Goal: Use online tool/utility: Utilize a website feature to perform a specific function

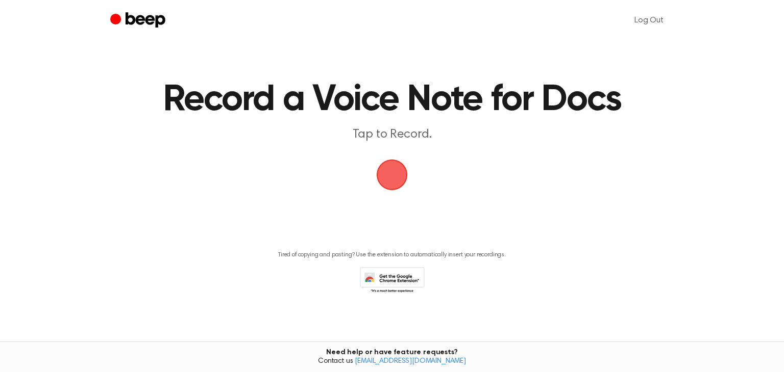
click at [378, 175] on span "button" at bounding box center [391, 175] width 45 height 45
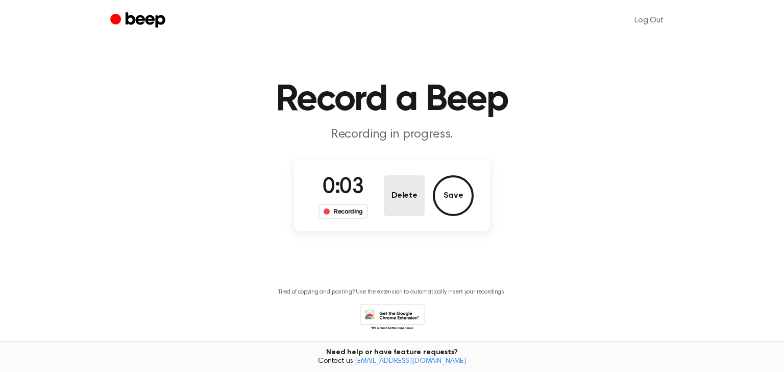
click at [417, 192] on button "Delete" at bounding box center [404, 196] width 41 height 41
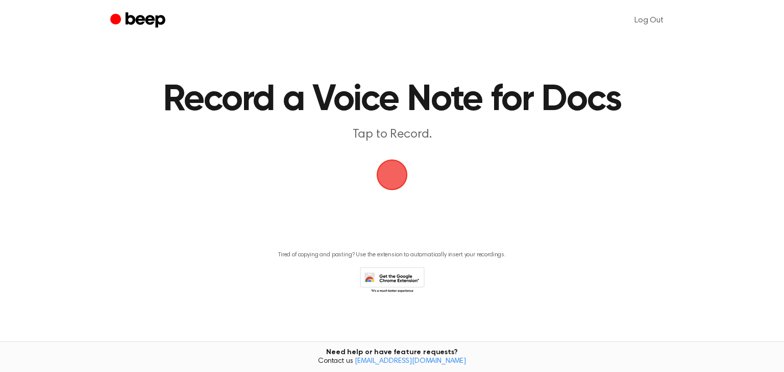
click at [397, 179] on span "button" at bounding box center [391, 175] width 41 height 41
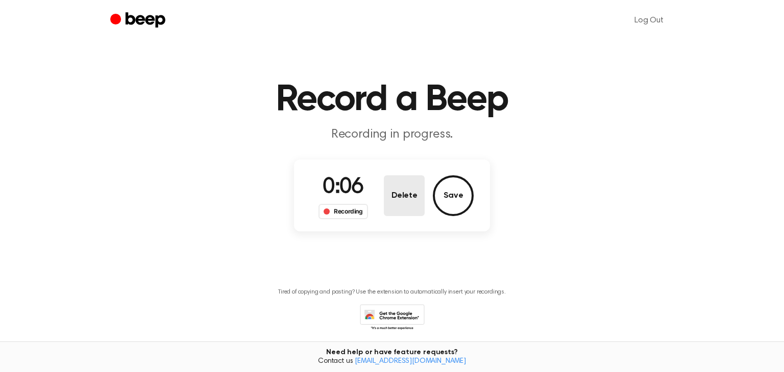
click at [399, 186] on button "Delete" at bounding box center [404, 196] width 41 height 41
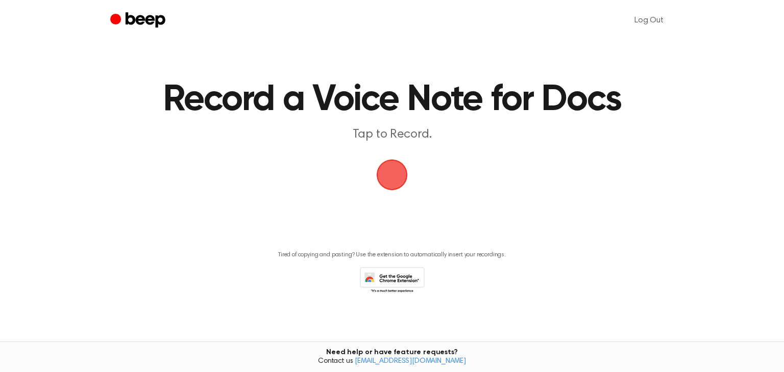
click at [387, 170] on span "button" at bounding box center [391, 174] width 57 height 57
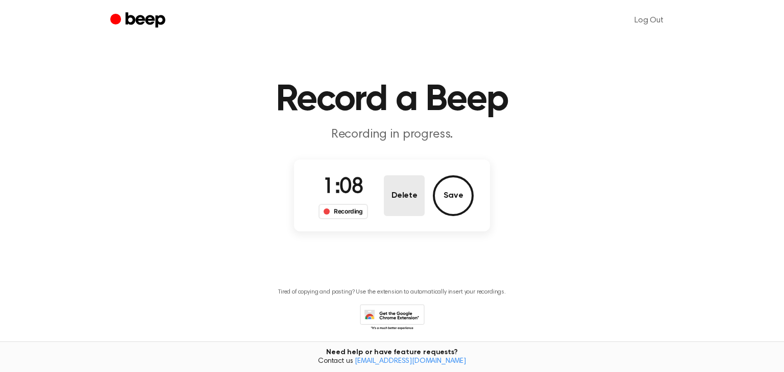
click at [407, 198] on button "Delete" at bounding box center [404, 196] width 41 height 41
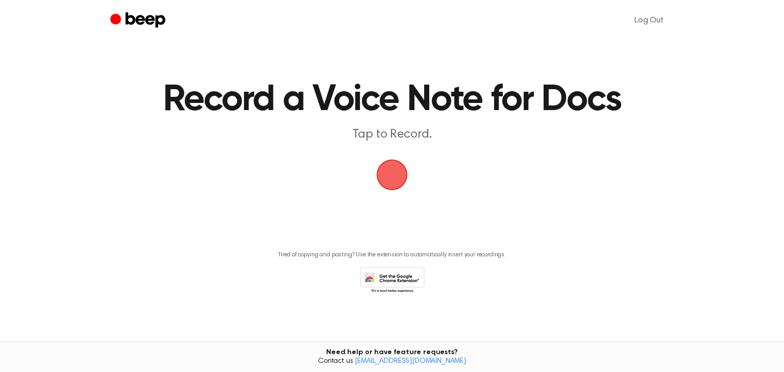
click at [383, 172] on span "button" at bounding box center [392, 175] width 56 height 56
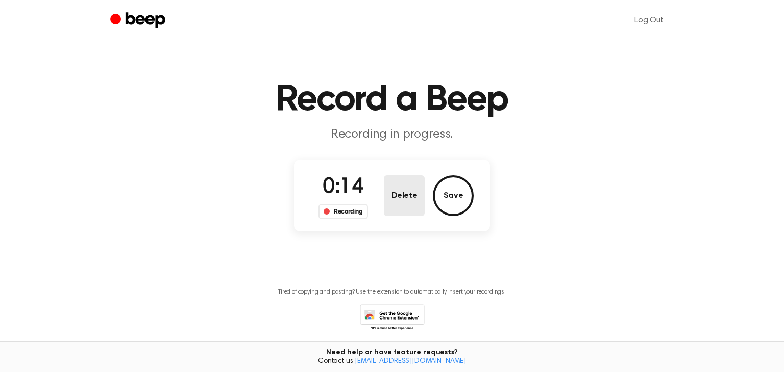
click at [394, 194] on button "Delete" at bounding box center [404, 196] width 41 height 41
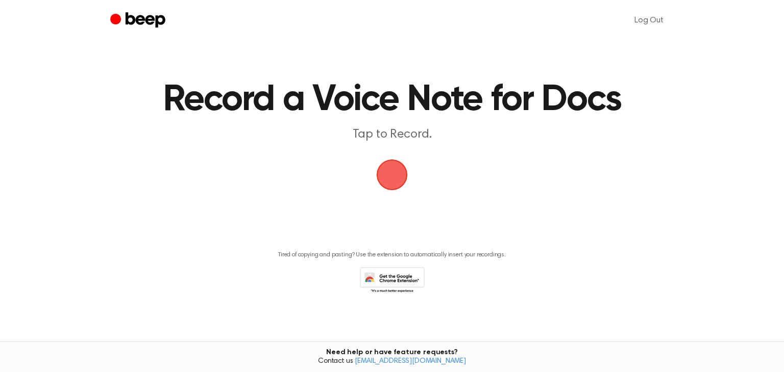
click at [385, 170] on span "button" at bounding box center [392, 175] width 56 height 56
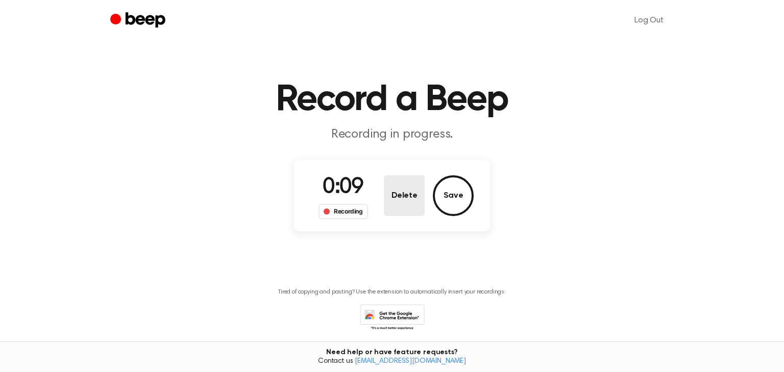
click at [393, 203] on button "Delete" at bounding box center [404, 196] width 41 height 41
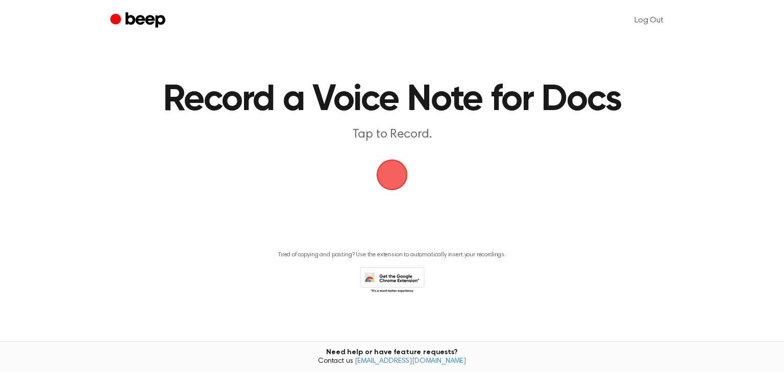
click at [387, 176] on span "button" at bounding box center [391, 174] width 57 height 57
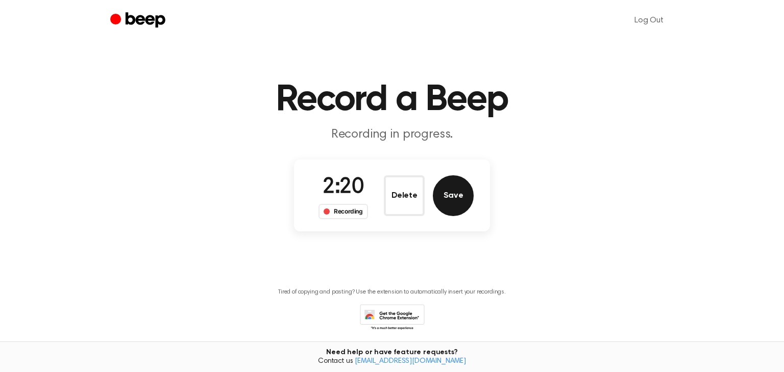
click at [438, 195] on button "Save" at bounding box center [453, 196] width 41 height 41
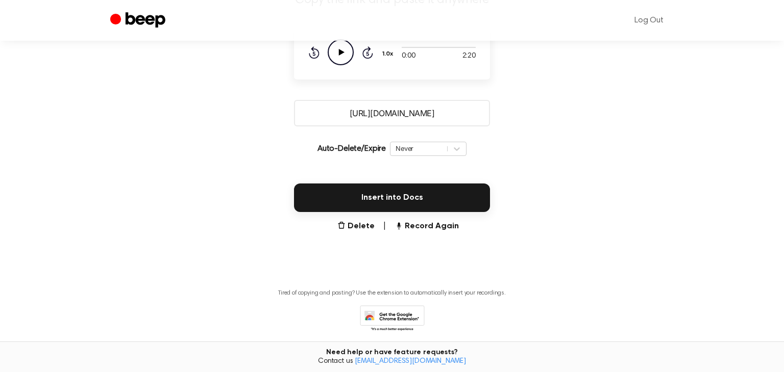
scroll to position [122, 0]
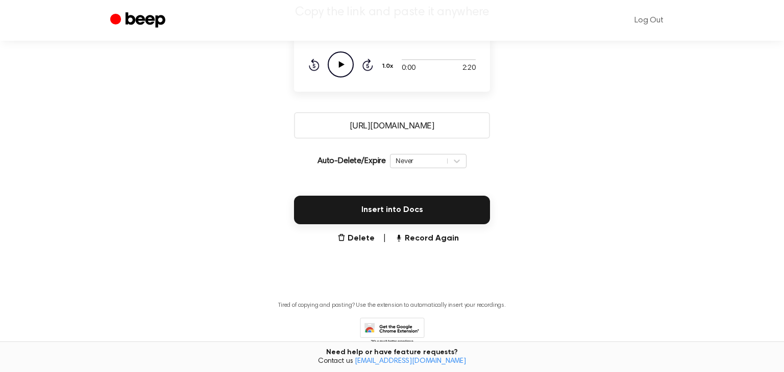
drag, startPoint x: 340, startPoint y: 126, endPoint x: 464, endPoint y: 131, distance: 124.1
click at [464, 131] on input "https://beep.audio/tbTeyDe" at bounding box center [392, 125] width 196 height 27
click at [232, 125] on main "Your Recording is Ready Copy the link and paste it anywhere 0:00 2:20 Your brow…" at bounding box center [392, 126] width 784 height 497
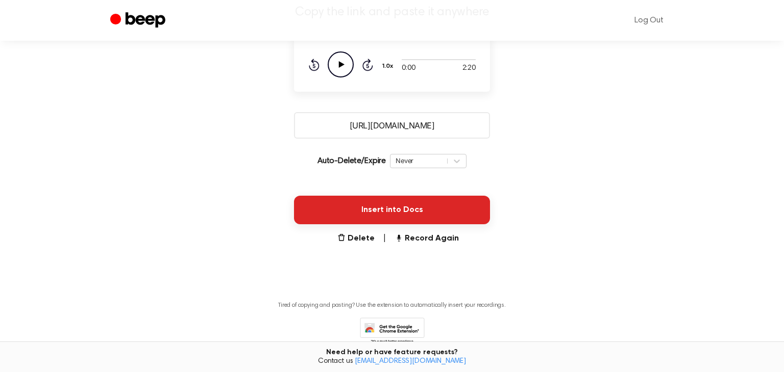
click at [318, 206] on button "Insert into Docs" at bounding box center [392, 210] width 196 height 29
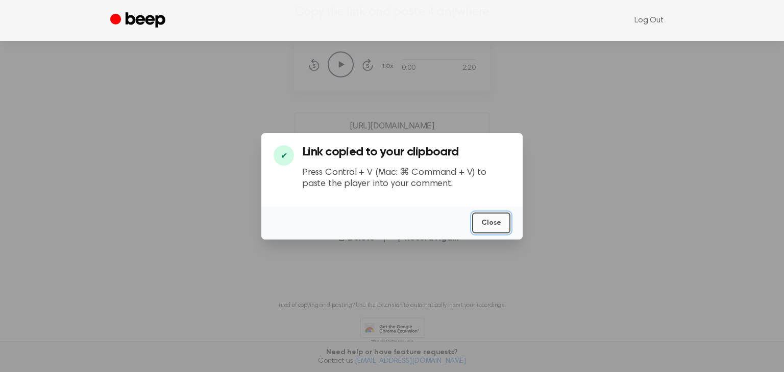
click at [492, 228] on button "Close" at bounding box center [491, 223] width 38 height 21
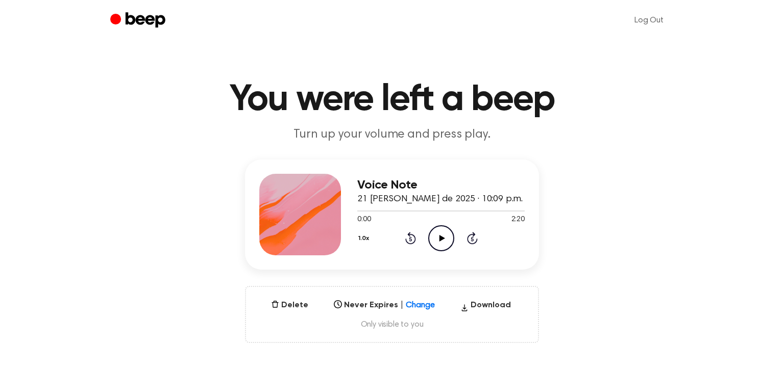
click at [191, 33] on div "Log Out" at bounding box center [391, 20] width 563 height 41
click at [93, 59] on main "You were left a beep Turn up your volume and press play. Voice Note 21 [PERSON_…" at bounding box center [392, 327] width 784 height 655
